Goal: Information Seeking & Learning: Learn about a topic

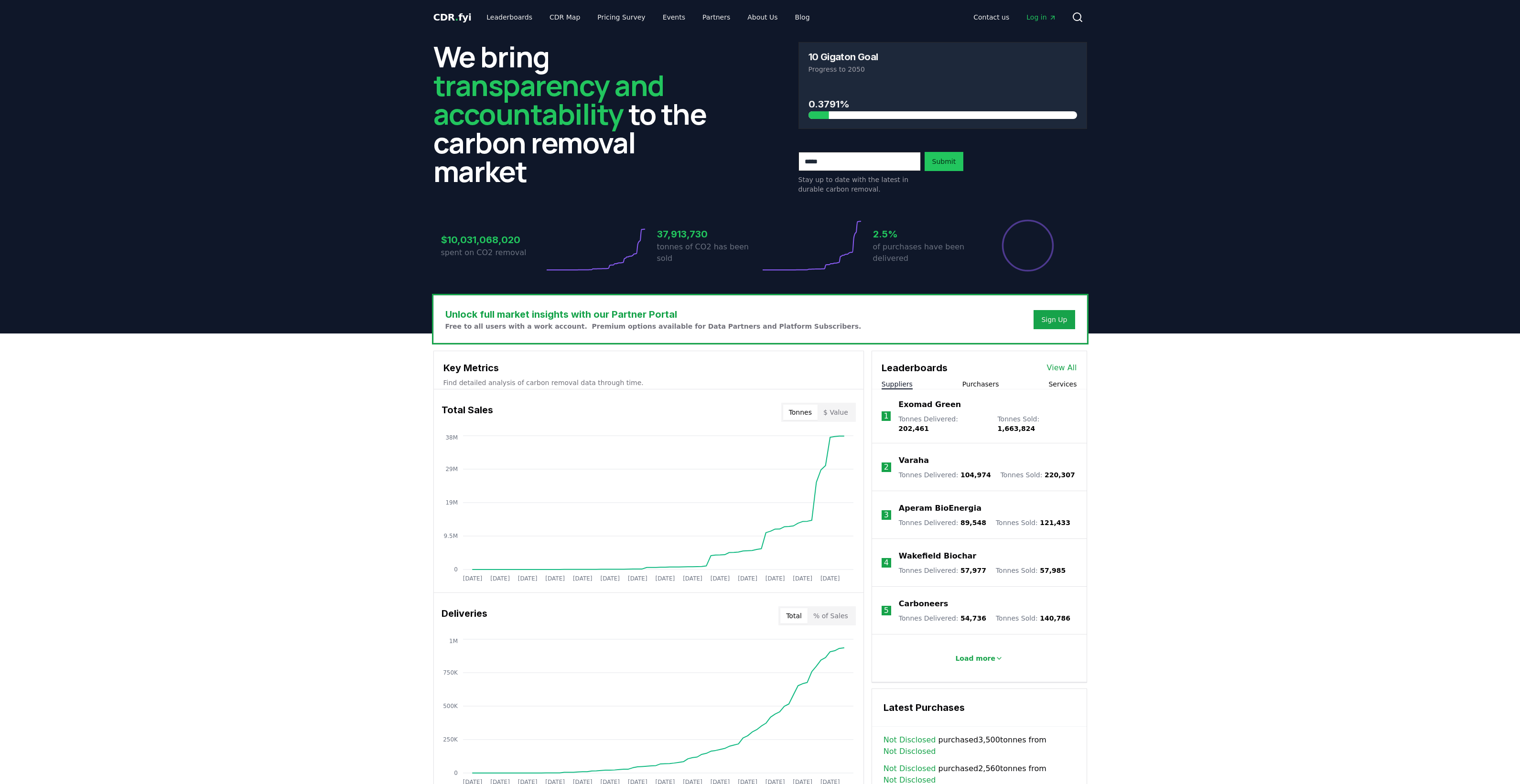
scroll to position [179, 0]
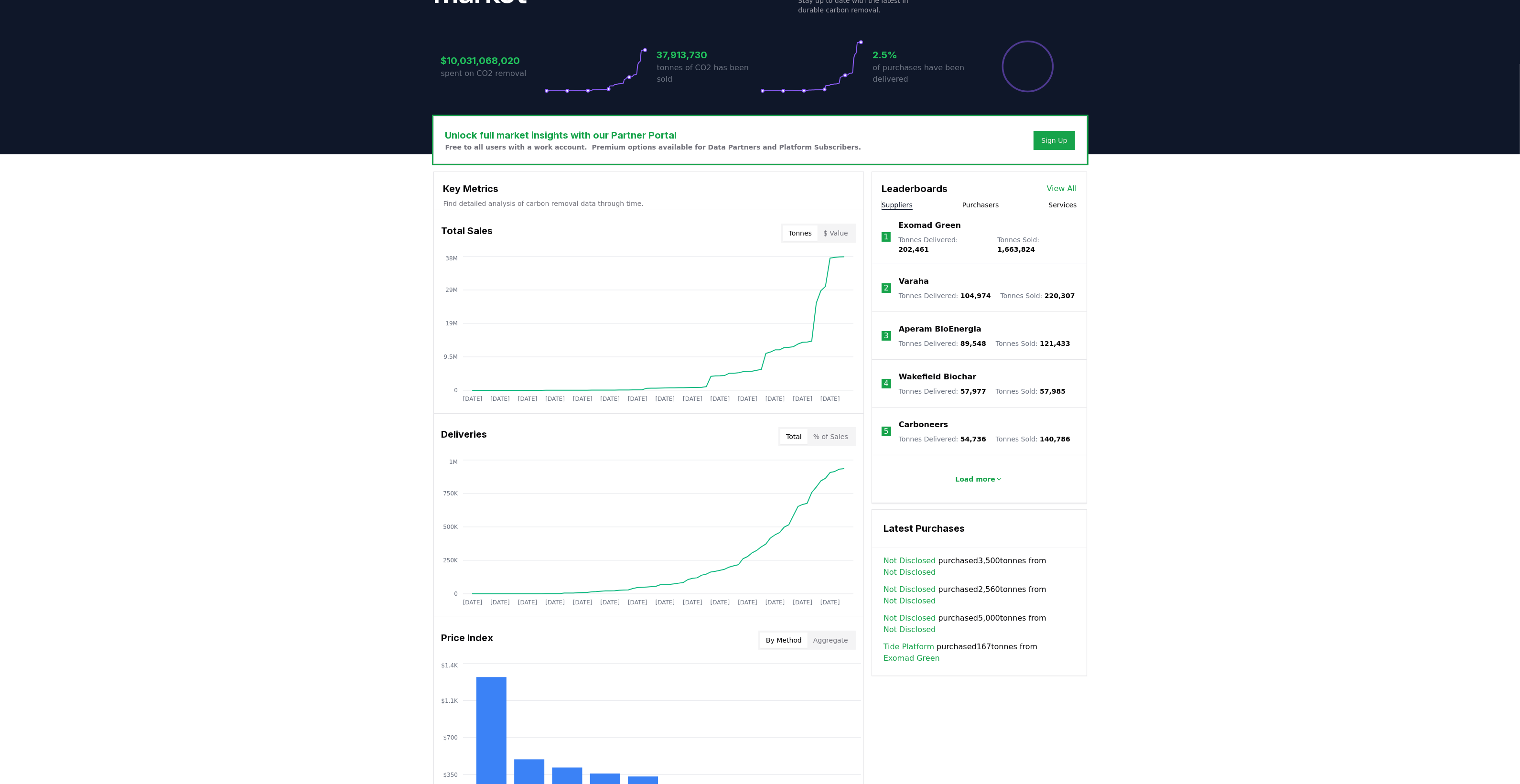
click at [1185, 483] on div "Unlock full market insights with our Partner Portal Free to all users with a wo…" at bounding box center [760, 537] width 1520 height 765
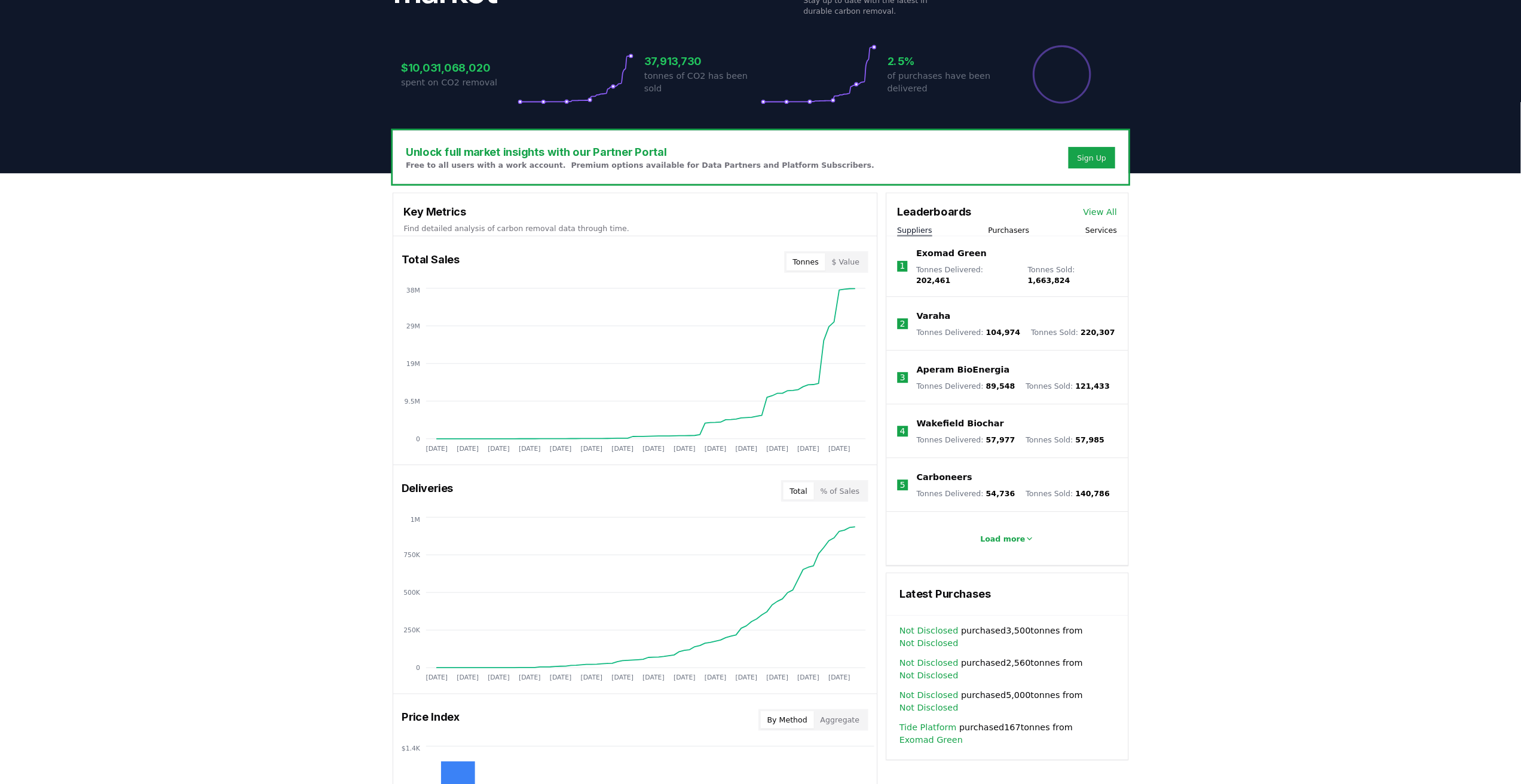
scroll to position [224, 0]
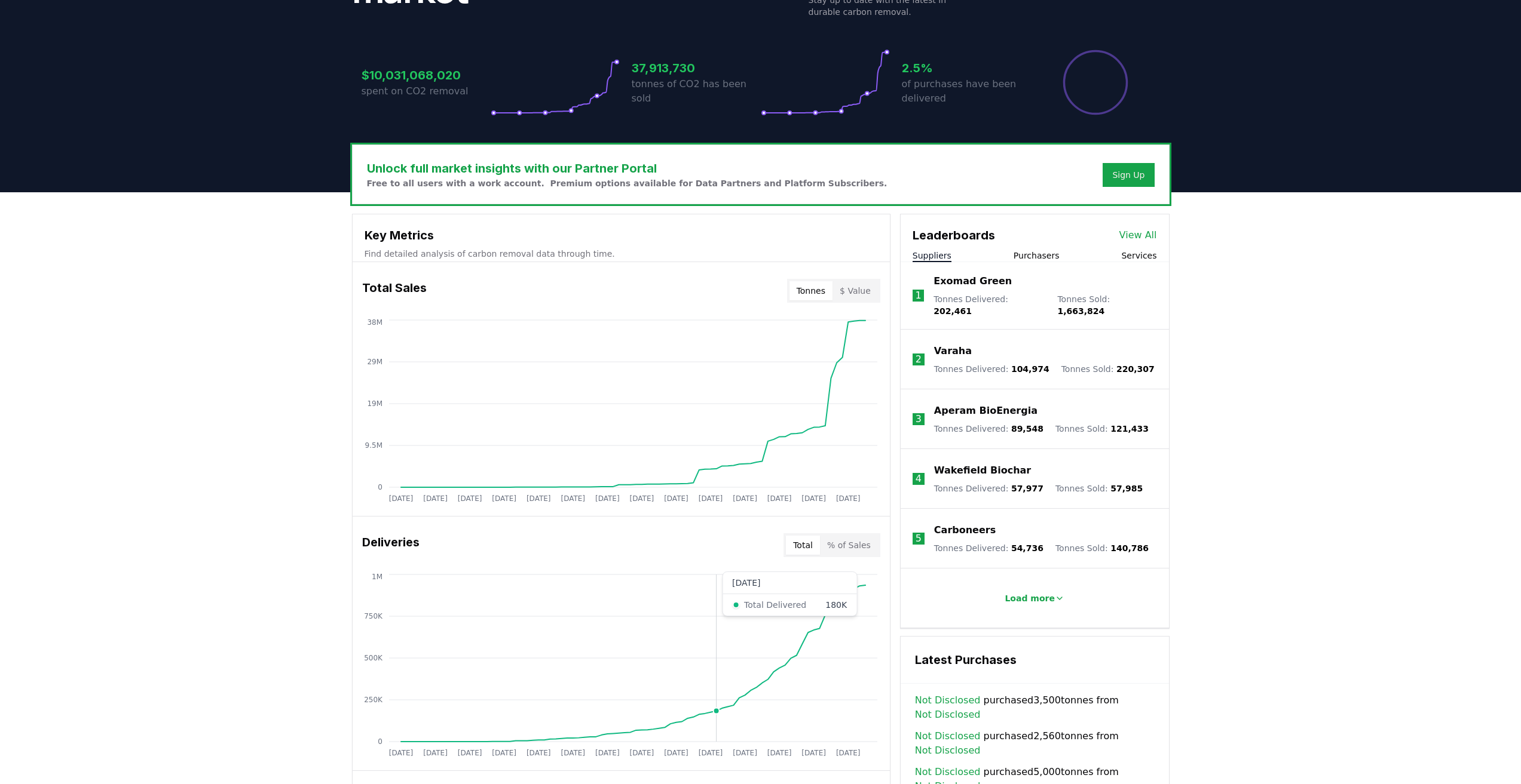
click at [715, 605] on icon "[DATE] [DATE] [DATE] [DATE] [DATE] [DATE] [DATE] [DATE] [DATE] [DATE] [DATE] [D…" at bounding box center [616, 667] width 528 height 191
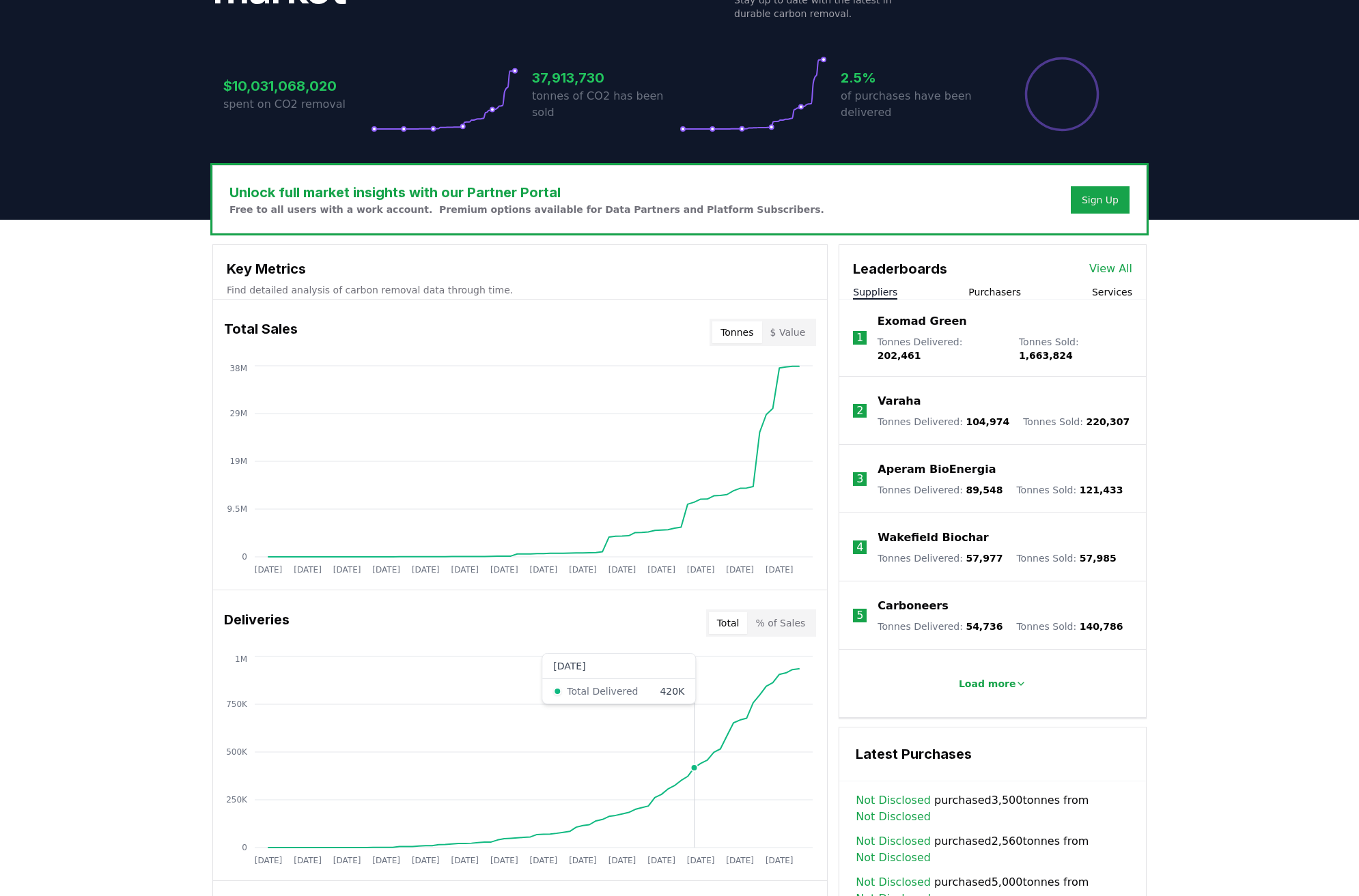
click at [694, 761] on icon "[DATE] [DATE] [DATE] [DATE] [DATE] [DATE] [DATE] [DATE] [DATE] [DATE] [DATE] [D…" at bounding box center [514, 762] width 603 height 218
click at [709, 755] on icon "[DATE] [DATE] [DATE] [DATE] [DATE] [DATE] [DATE] [DATE] [DATE] [DATE] [DATE] [D…" at bounding box center [514, 762] width 603 height 218
click at [654, 695] on icon "[DATE] [DATE] [DATE] [DATE] [DATE] [DATE] [DATE] [DATE] [DATE] [DATE] [DATE] [D…" at bounding box center [514, 762] width 603 height 218
click at [610, 688] on icon "[DATE] [DATE] [DATE] [DATE] [DATE] [DATE] [DATE] [DATE] [DATE] [DATE] [DATE] [D…" at bounding box center [514, 762] width 603 height 218
click at [381, 840] on icon "[DATE] [DATE] [DATE] [DATE] [DATE] [DATE] [DATE] [DATE] [DATE] [DATE] [DATE] [D…" at bounding box center [514, 762] width 603 height 218
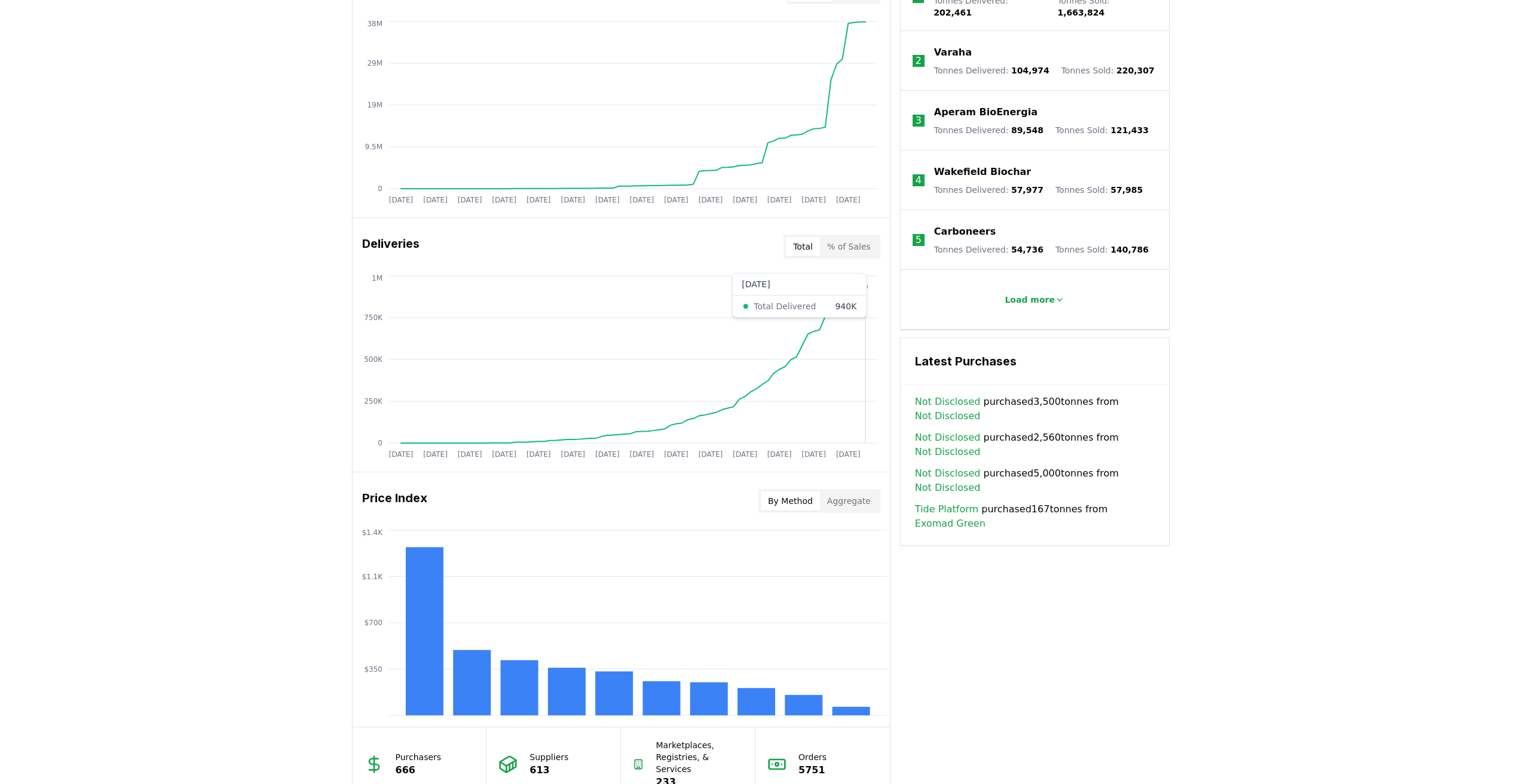
scroll to position [284, 0]
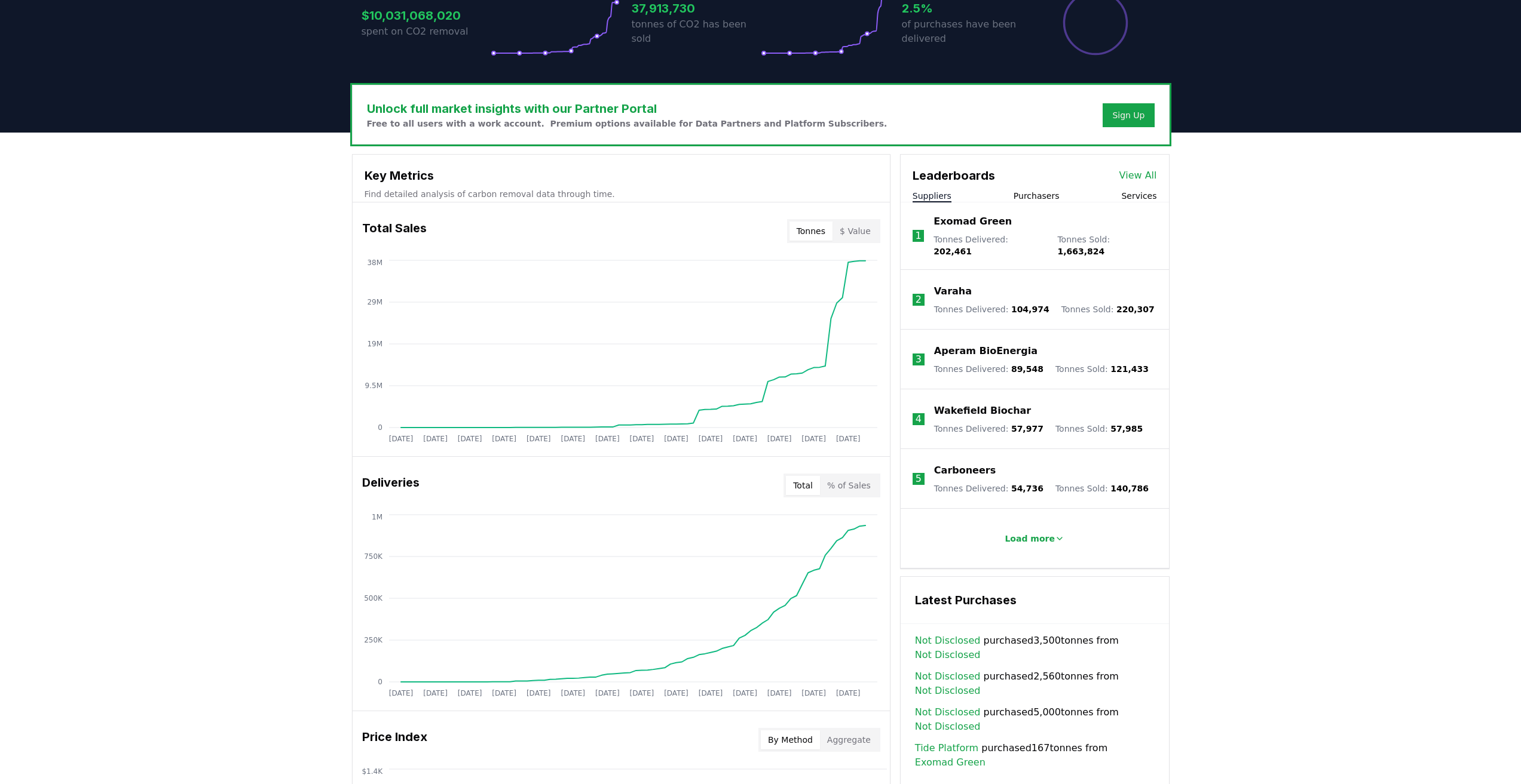
click at [852, 235] on button "$ Value" at bounding box center [855, 231] width 46 height 19
click at [599, 638] on icon "[DATE] [DATE] [DATE] [DATE] [DATE] [DATE] [DATE] [DATE] [DATE] [DATE] [DATE] [D…" at bounding box center [616, 607] width 528 height 191
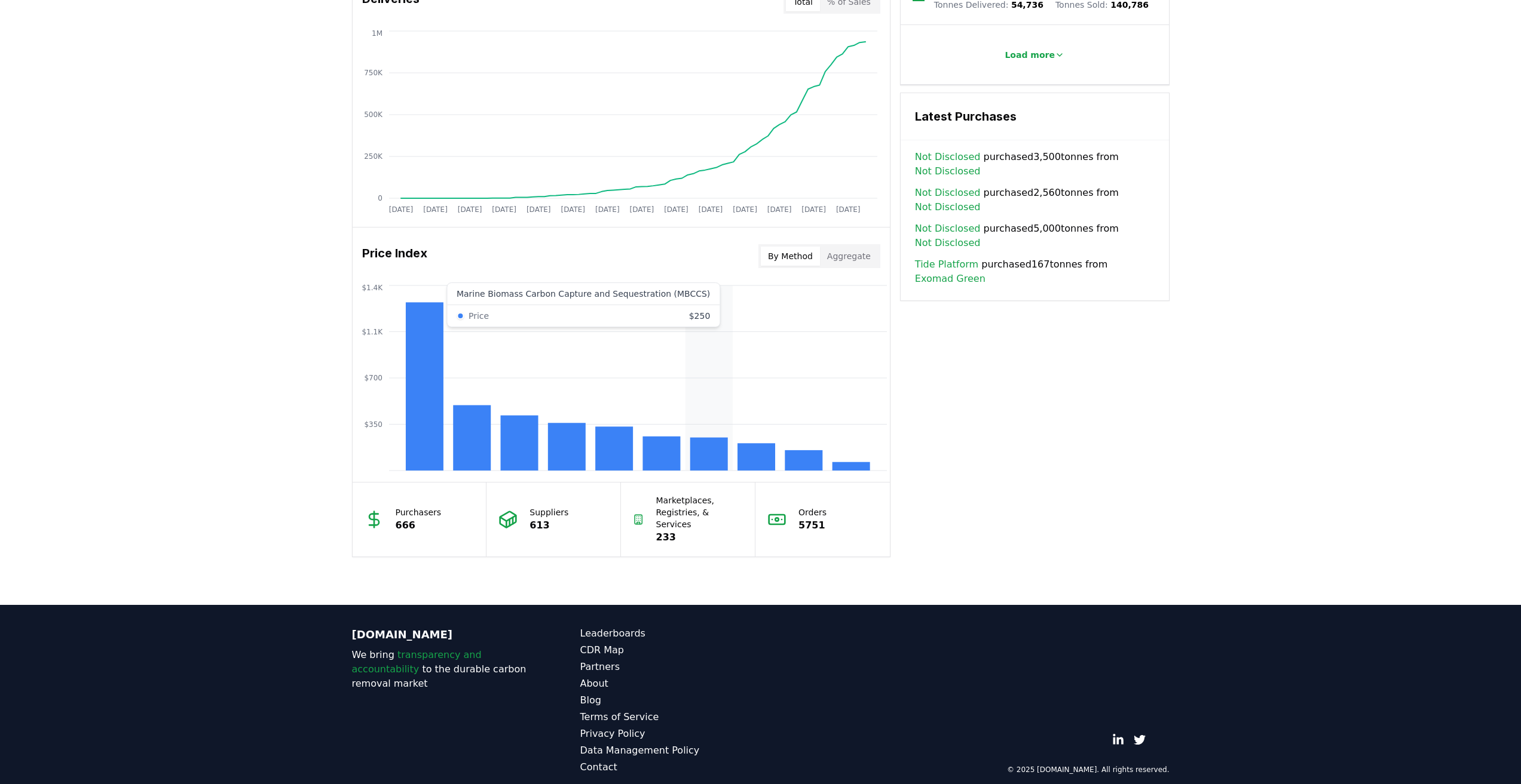
drag, startPoint x: 677, startPoint y: 295, endPoint x: 705, endPoint y: 293, distance: 28.1
click at [705, 293] on icon "$350 $700 $1.1K $1.4K" at bounding box center [621, 378] width 537 height 191
drag, startPoint x: 199, startPoint y: 348, endPoint x: 205, endPoint y: 363, distance: 16.2
click at [199, 348] on div "Unlock full market insights with our Partner Portal Free to all users with a wo…" at bounding box center [760, 127] width 1521 height 957
click at [297, 312] on div "Unlock full market insights with our Partner Portal Free to all users with a wo…" at bounding box center [760, 127] width 1521 height 957
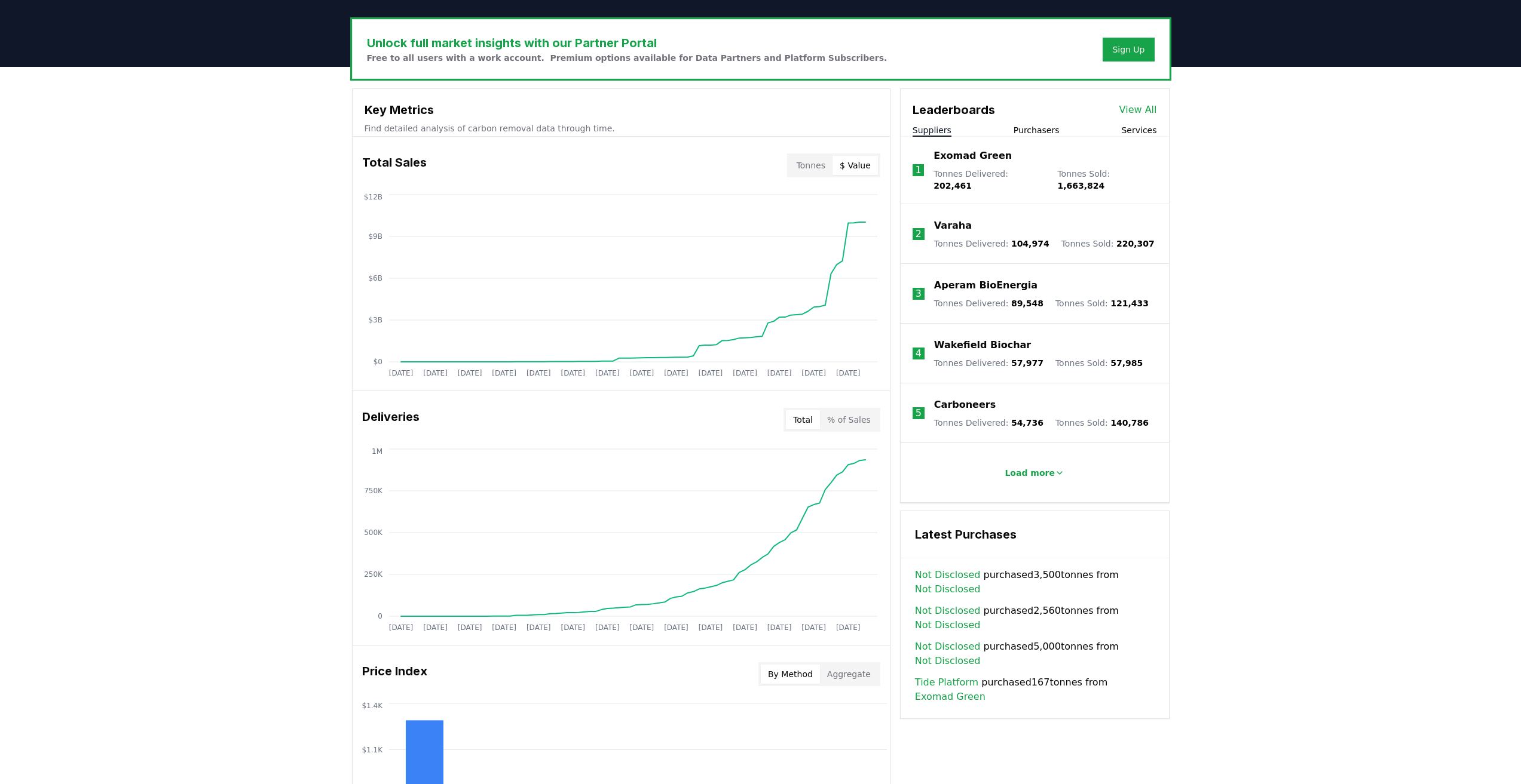
scroll to position [470, 0]
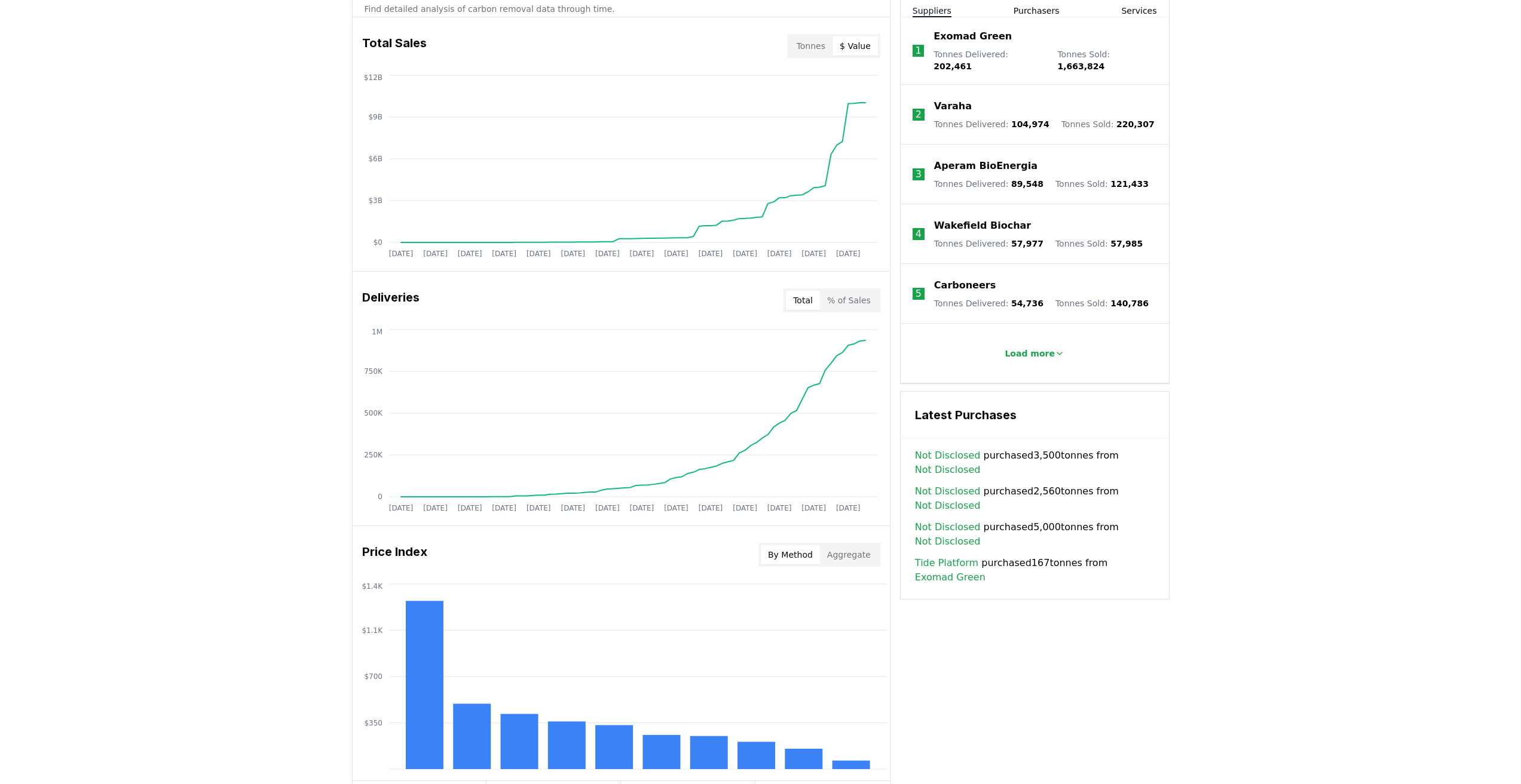
click at [848, 44] on button "$ Value" at bounding box center [855, 46] width 46 height 19
click at [404, 476] on icon "[DATE] [DATE] [DATE] [DATE] [DATE] [DATE] [DATE] [DATE] [DATE] [DATE] [DATE] [D…" at bounding box center [616, 422] width 528 height 191
